Goal: Find specific page/section: Find specific page/section

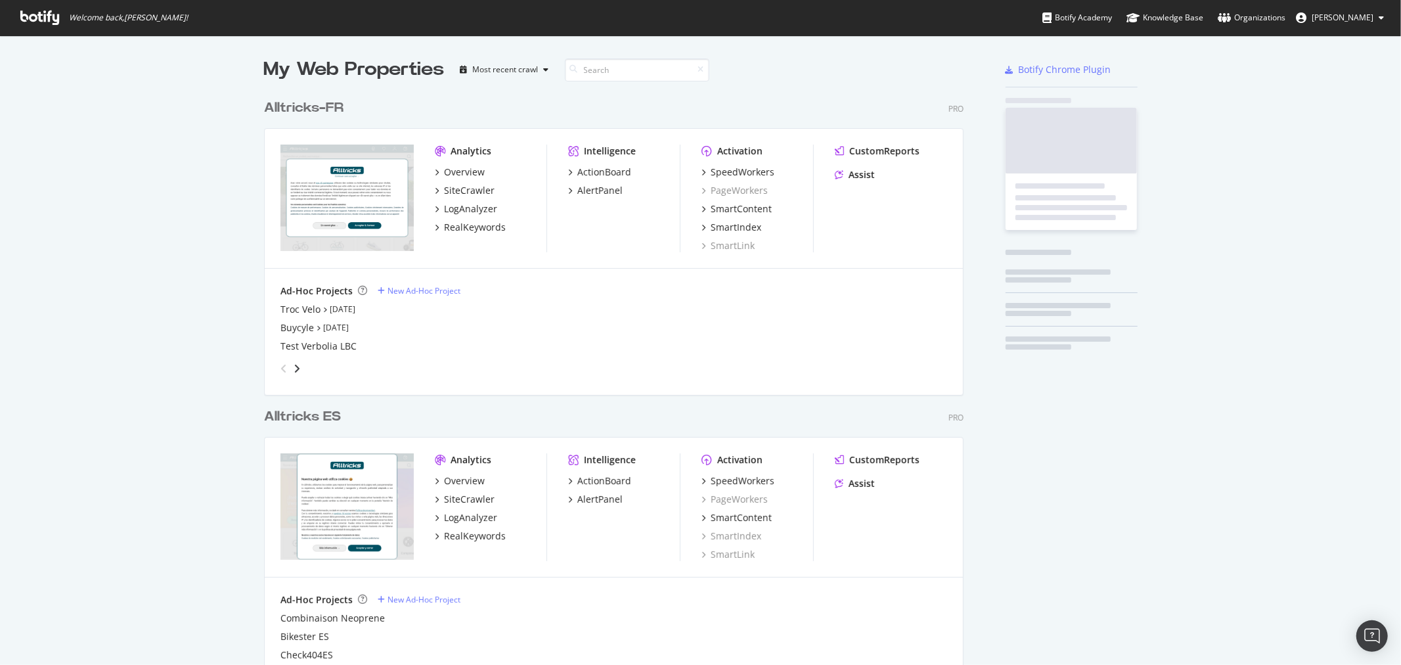
scroll to position [1461, 699]
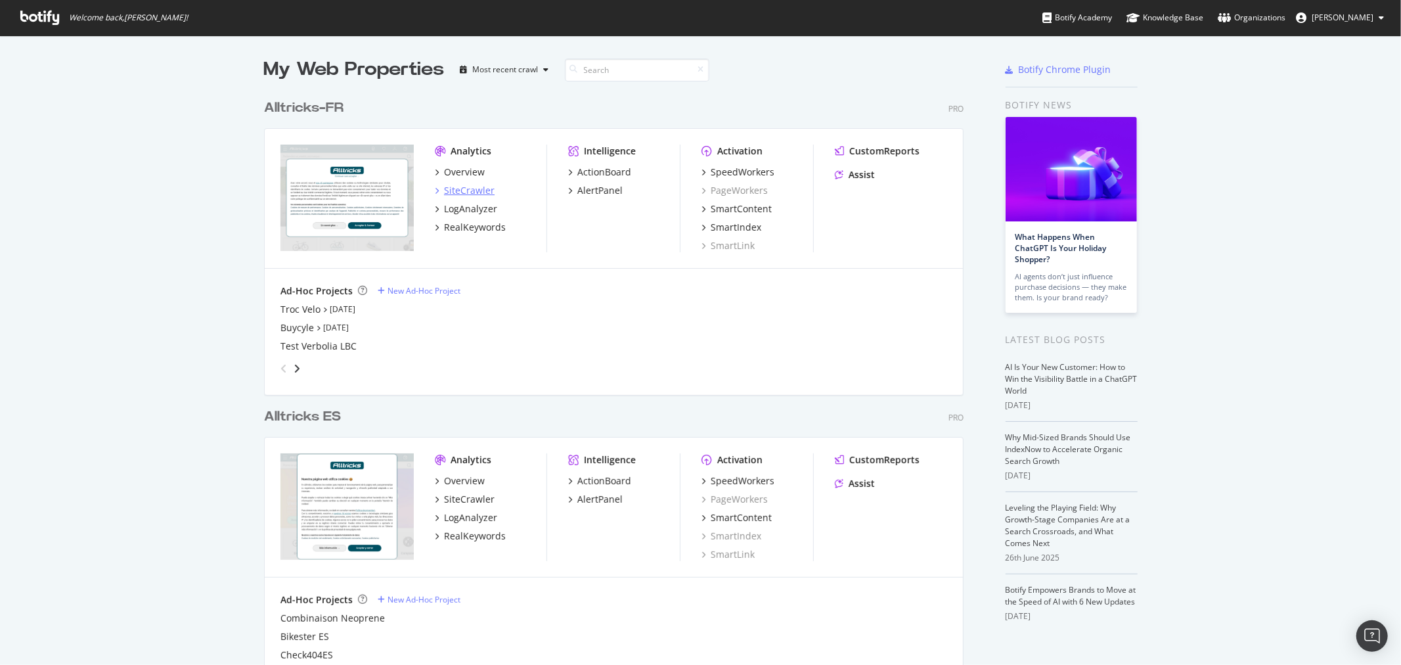
click at [466, 189] on div "SiteCrawler" at bounding box center [469, 190] width 51 height 13
